Goal: Task Accomplishment & Management: Complete application form

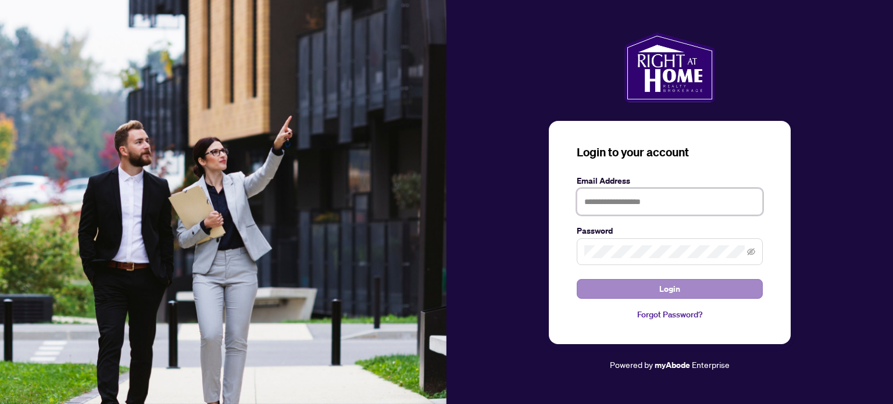
type input "**********"
click at [668, 294] on span "Login" at bounding box center [669, 289] width 21 height 19
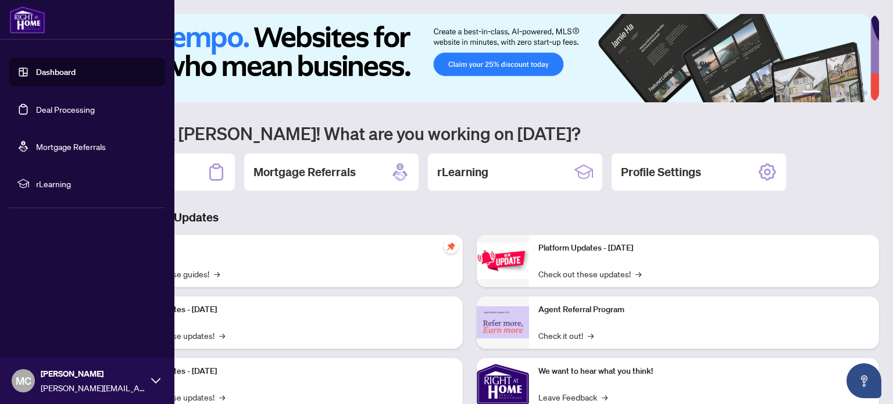
click at [40, 75] on link "Dashboard" at bounding box center [56, 72] width 40 height 10
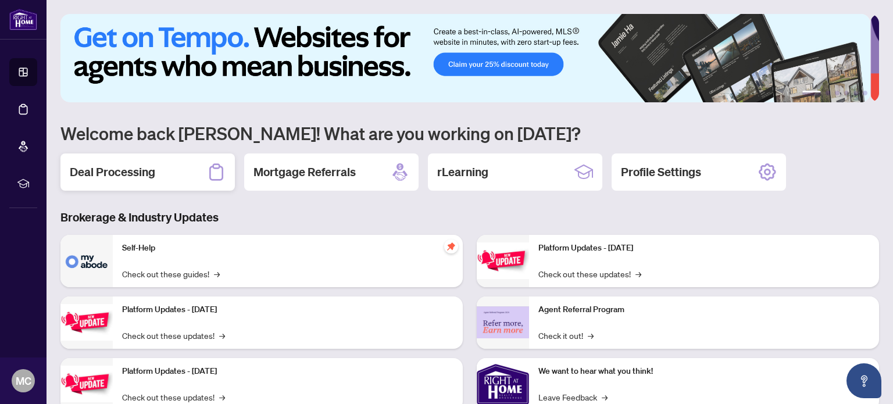
click at [148, 166] on h2 "Deal Processing" at bounding box center [112, 172] width 85 height 16
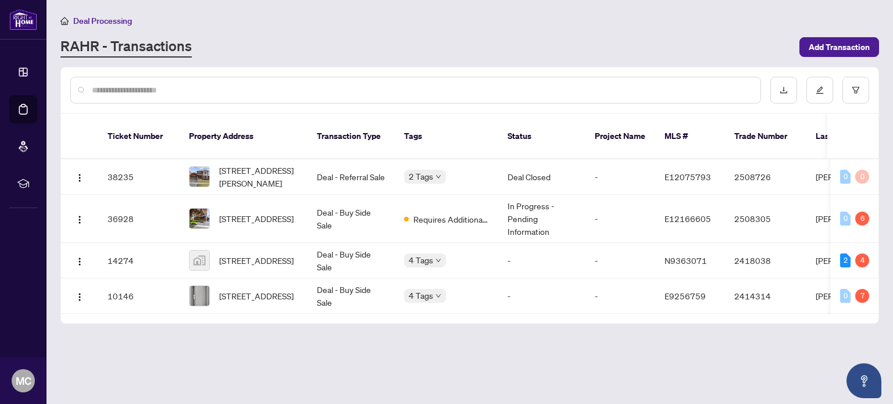
click at [415, 92] on input "text" at bounding box center [421, 90] width 659 height 13
click at [838, 39] on span "Add Transaction" at bounding box center [838, 47] width 61 height 19
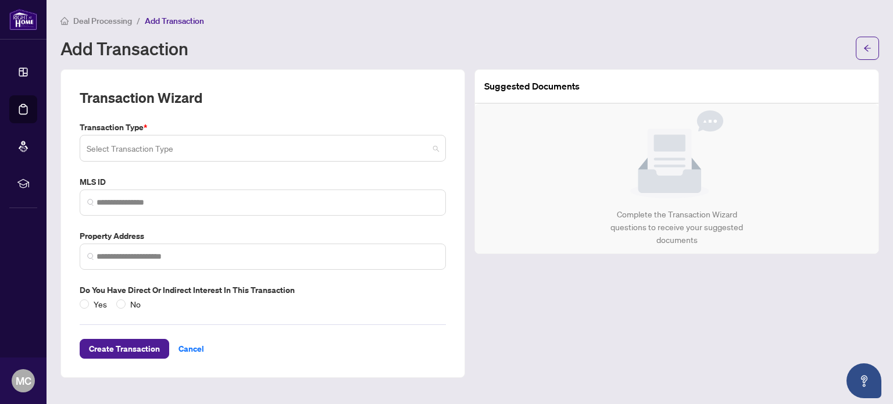
click at [184, 144] on input "search" at bounding box center [258, 150] width 342 height 26
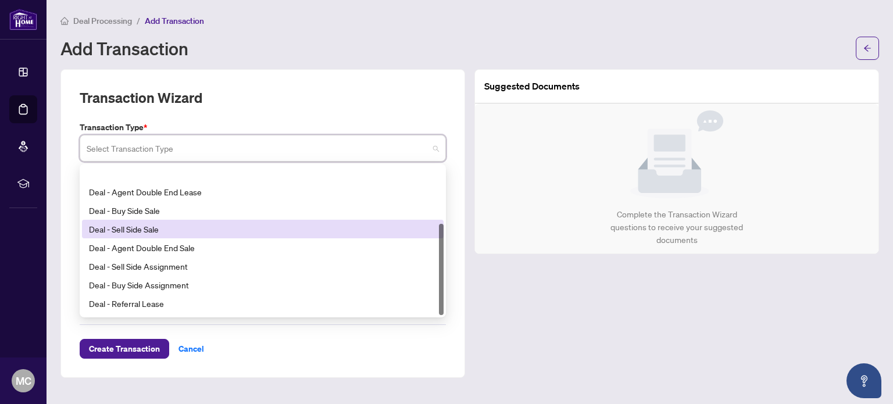
scroll to position [93, 0]
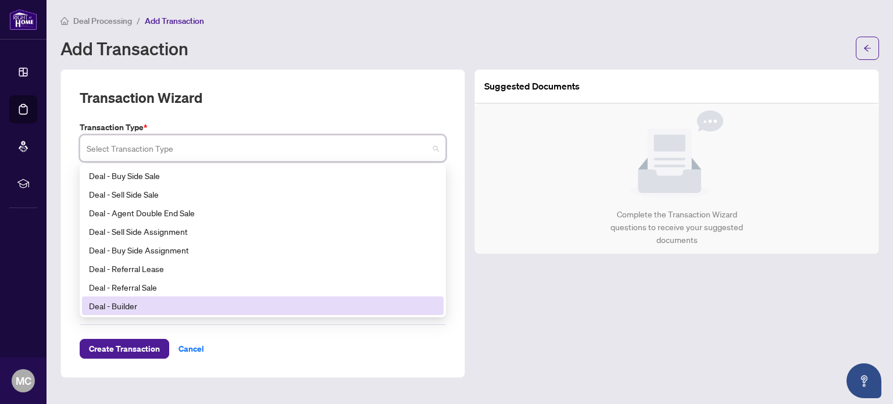
click at [163, 312] on div "Deal - Builder" at bounding box center [263, 305] width 362 height 19
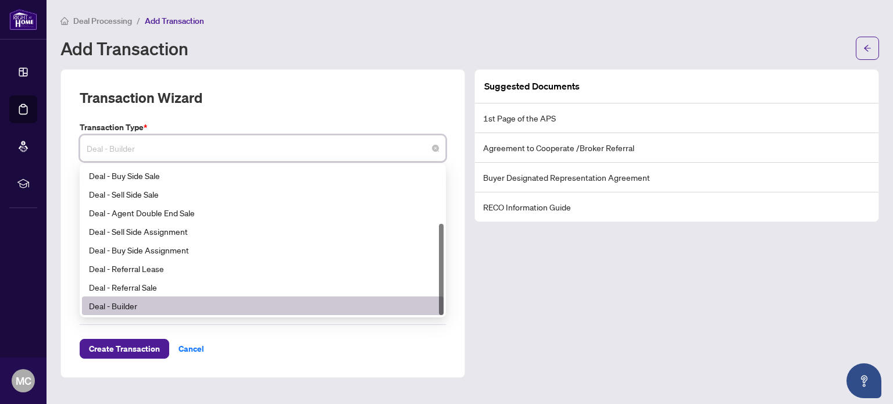
click at [145, 148] on span "Deal - Builder" at bounding box center [263, 148] width 352 height 22
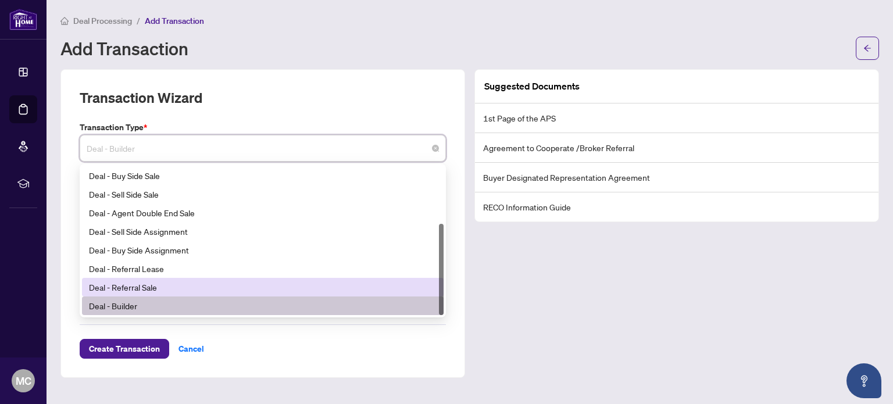
click at [162, 288] on div "Deal - Referral Sale" at bounding box center [263, 287] width 348 height 13
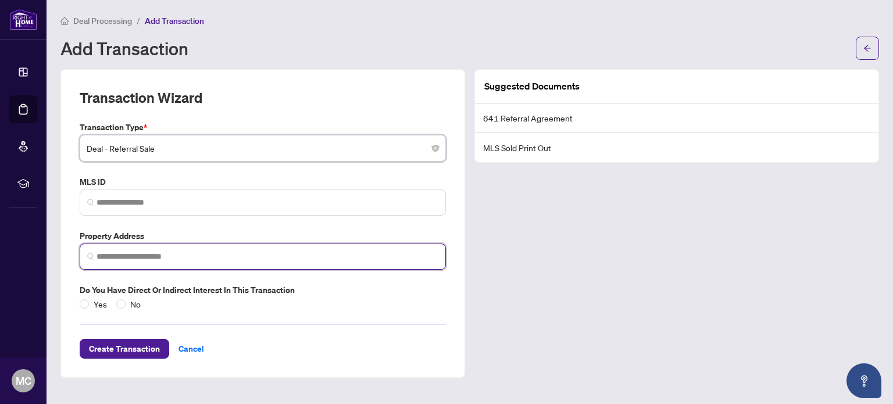
click at [123, 256] on input "search" at bounding box center [267, 257] width 342 height 12
click at [98, 257] on input "*******" at bounding box center [267, 257] width 342 height 12
type input "**********"
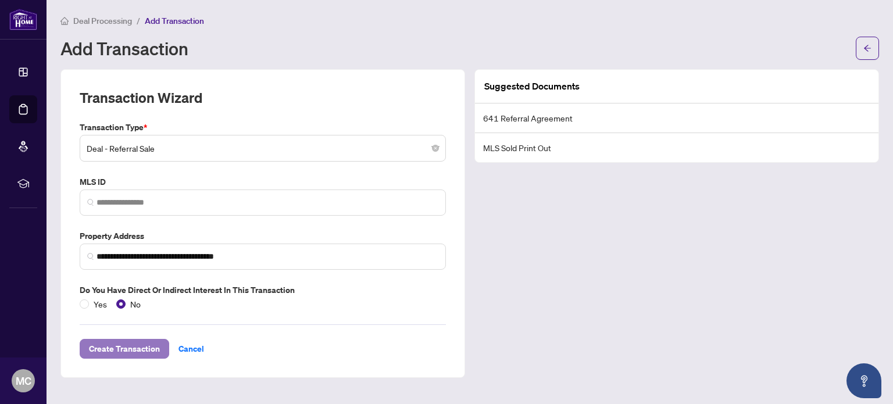
click at [135, 342] on span "Create Transaction" at bounding box center [124, 348] width 71 height 19
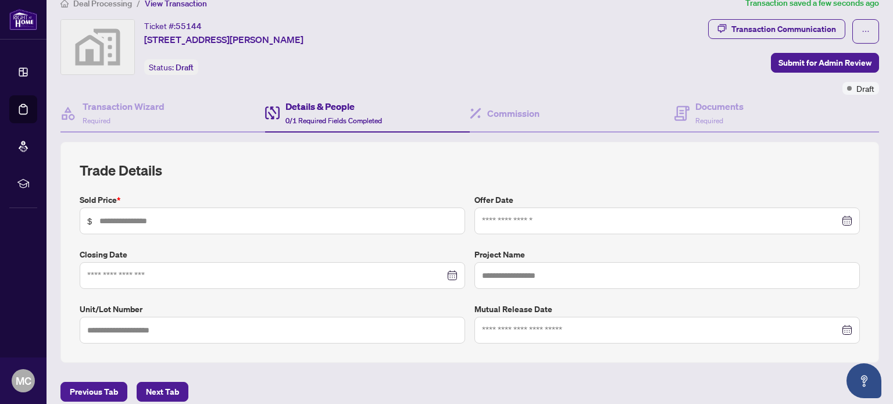
scroll to position [27, 0]
